Goal: Obtain resource: Obtain resource

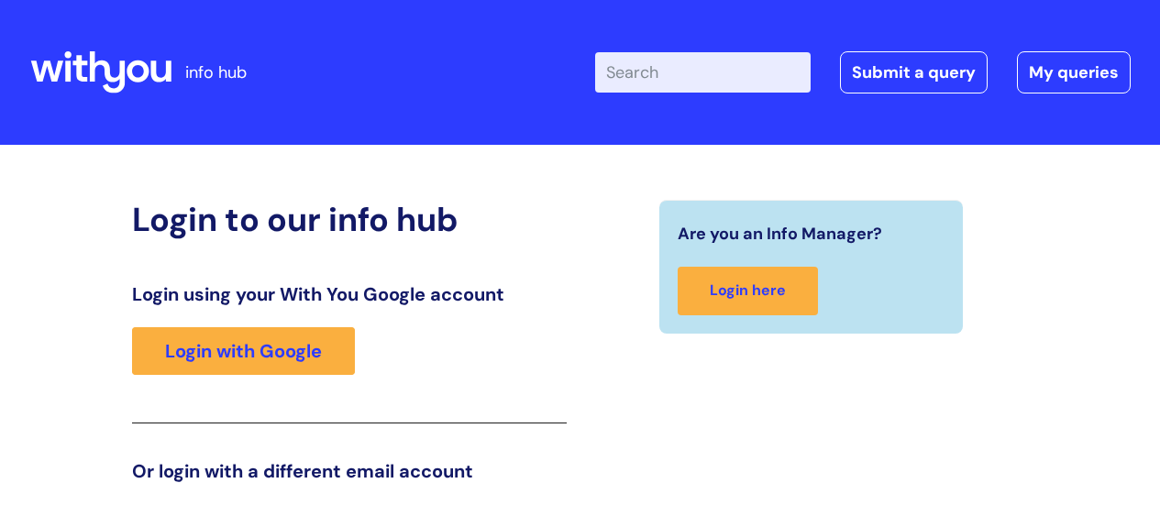
scroll to position [280, 0]
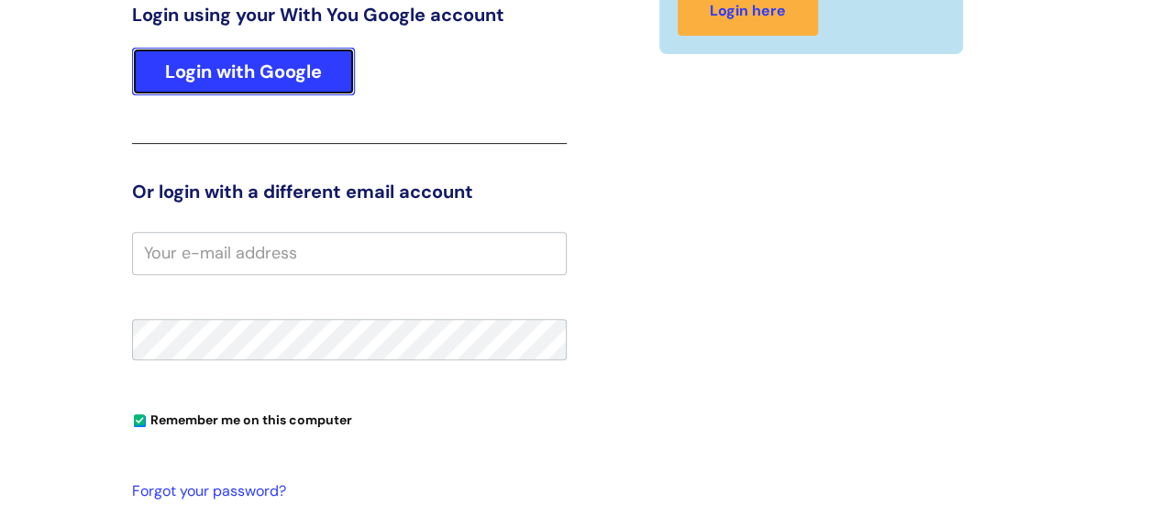
click at [245, 75] on link "Login with Google" at bounding box center [243, 72] width 223 height 48
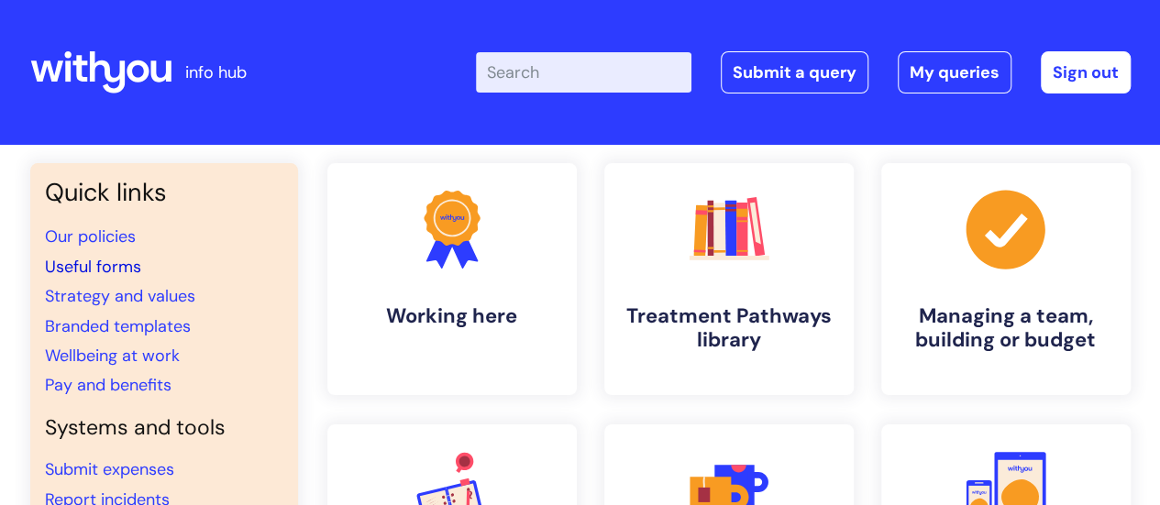
click at [103, 262] on link "Useful forms" at bounding box center [93, 267] width 96 height 22
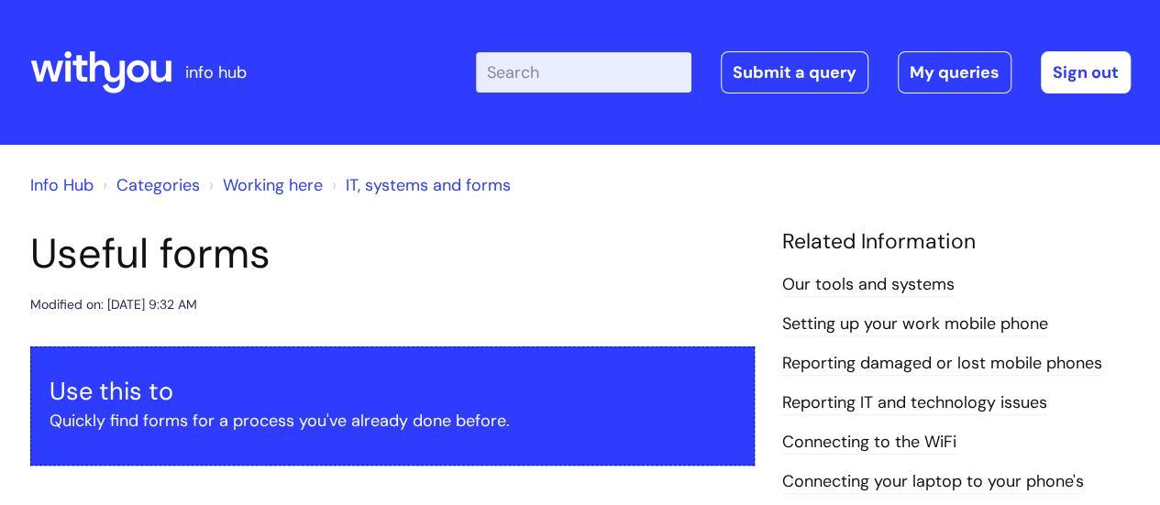
click at [574, 74] on input "Enter your search term here..." at bounding box center [584, 72] width 216 height 40
type input "HS"
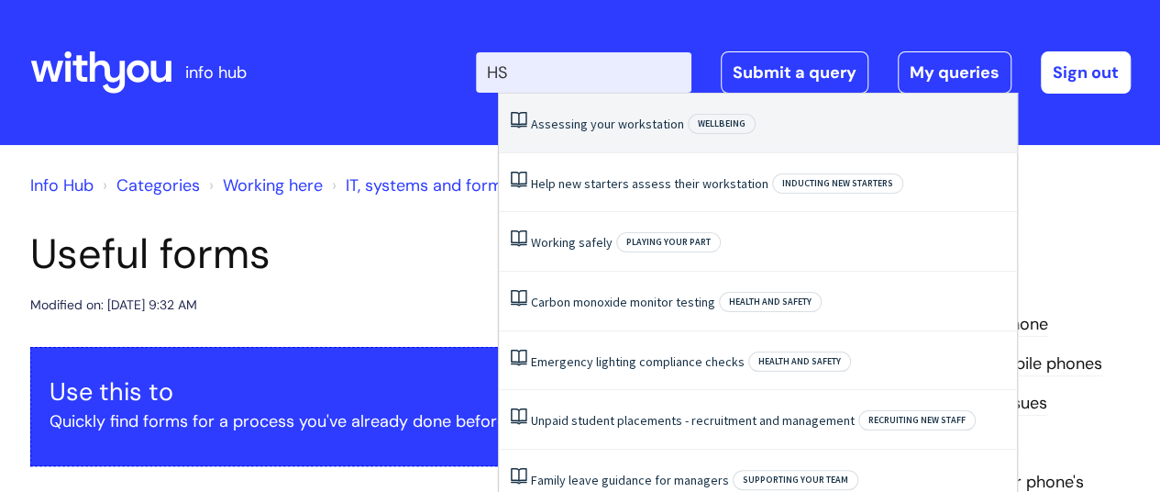
click at [589, 110] on li "Assessing your workstation Wellbeing" at bounding box center [758, 124] width 518 height 60
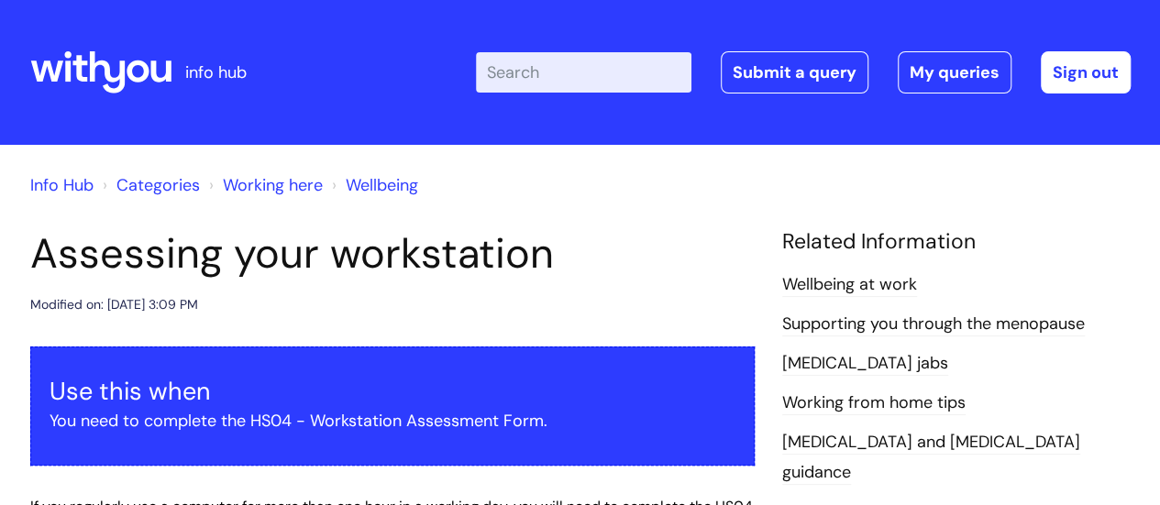
click at [587, 249] on h1 "Assessing your workstation" at bounding box center [392, 254] width 724 height 50
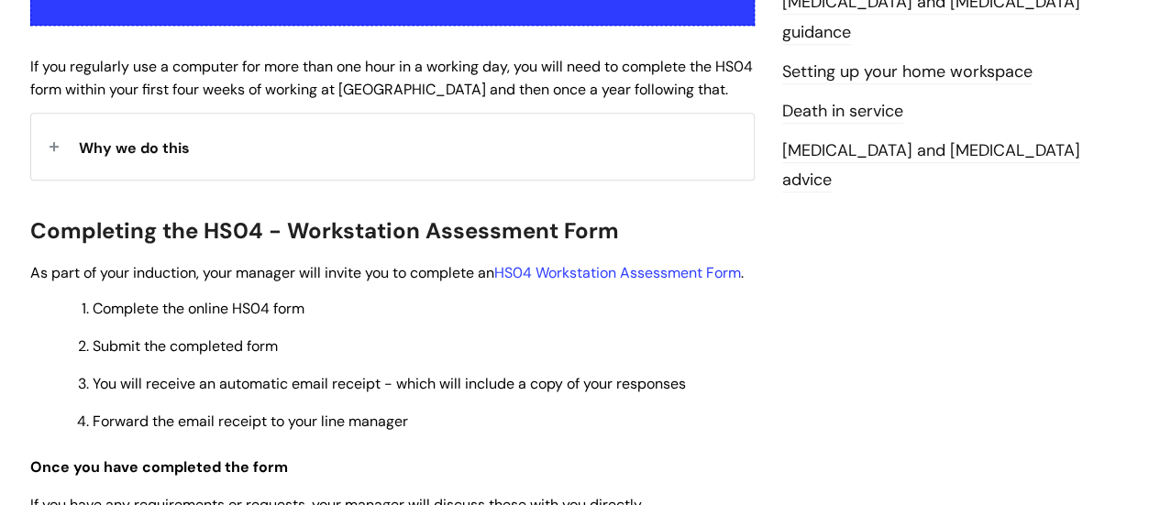
scroll to position [477, 0]
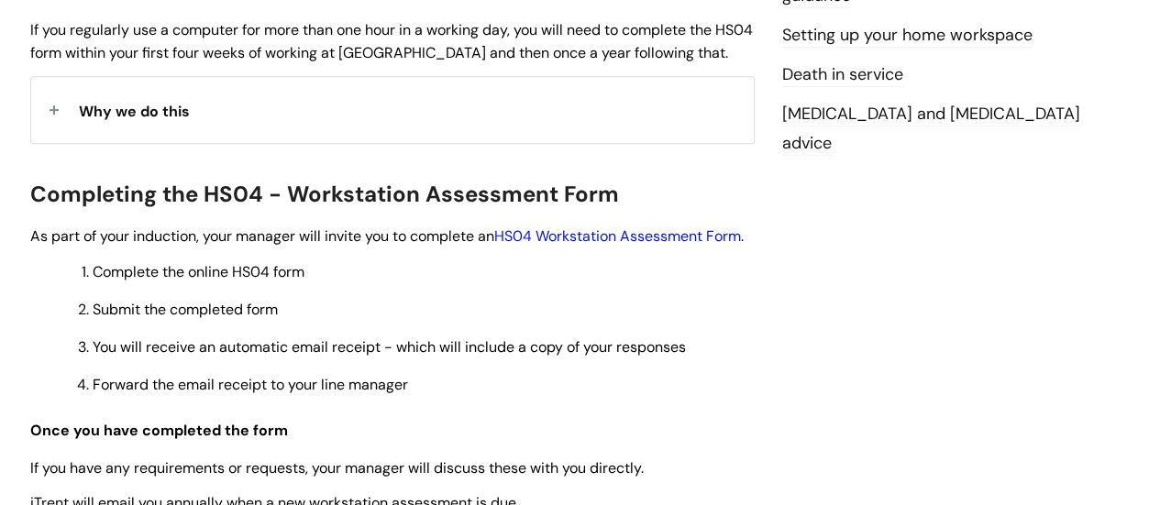
click at [587, 241] on link "HS04 Workstation Assessment Form" at bounding box center [617, 236] width 247 height 19
